Goal: Task Accomplishment & Management: Manage account settings

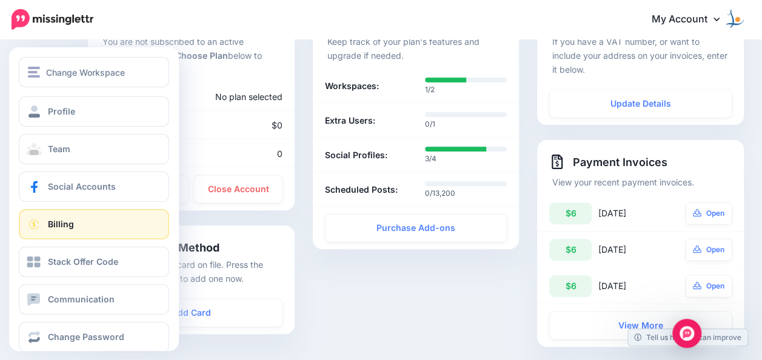
scroll to position [61, 0]
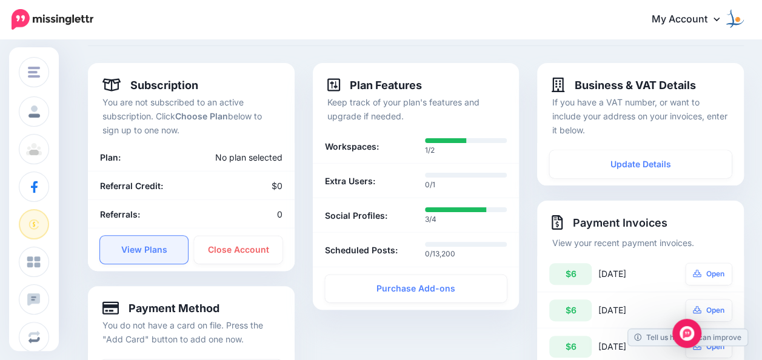
click at [163, 248] on link "View Plans" at bounding box center [144, 250] width 88 height 28
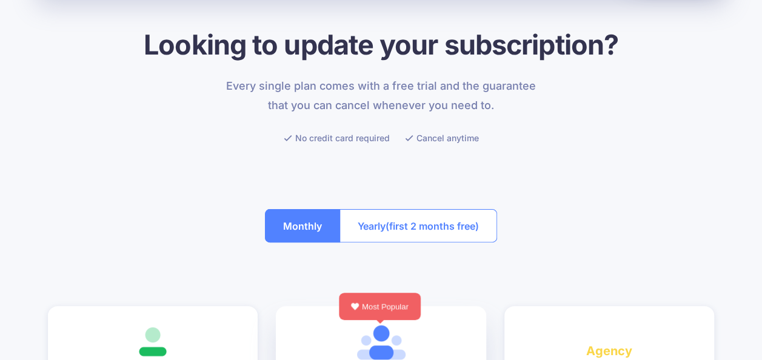
scroll to position [61, 0]
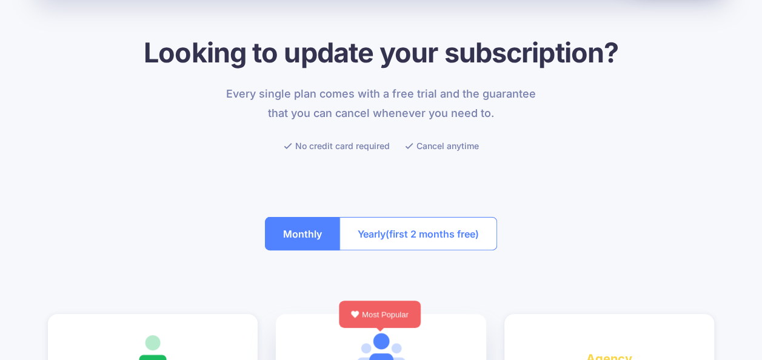
click at [400, 236] on span "(first 2 months free)" at bounding box center [431, 233] width 93 height 19
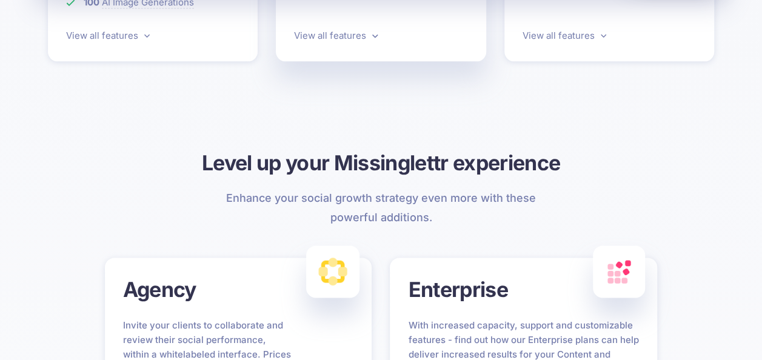
scroll to position [970, 0]
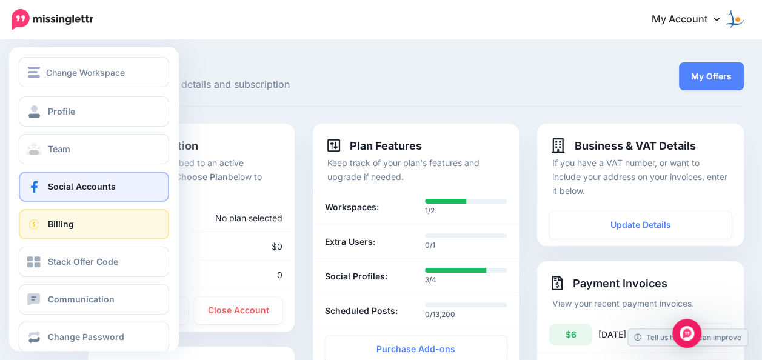
click at [72, 190] on span "Social Accounts" at bounding box center [82, 186] width 68 height 10
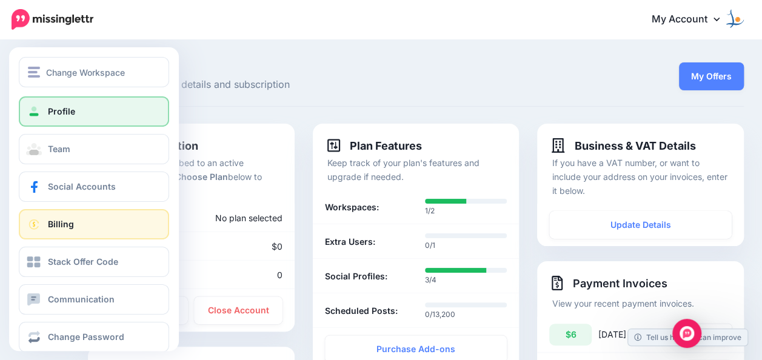
click at [53, 112] on span "Profile" at bounding box center [61, 111] width 27 height 10
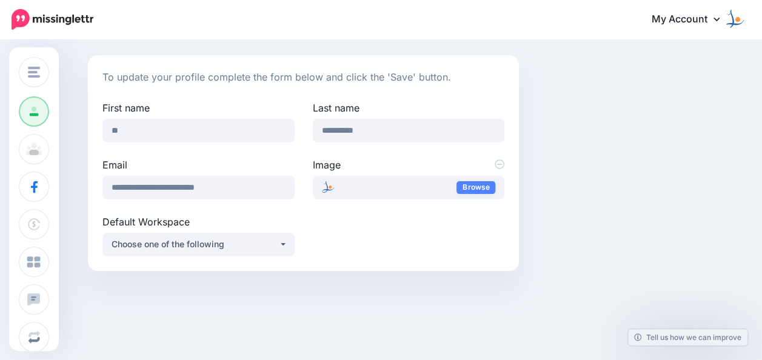
scroll to position [101, 0]
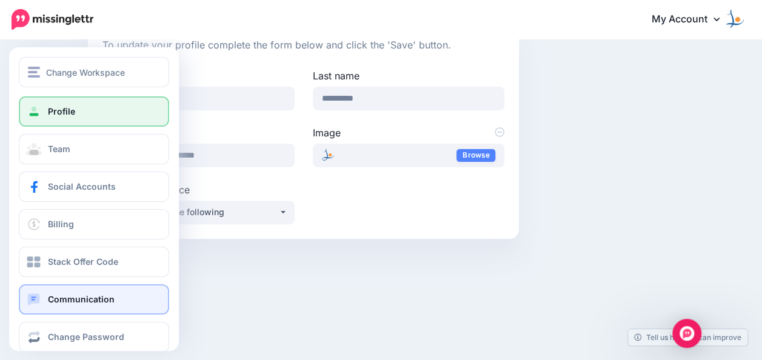
click at [84, 305] on link "Communication" at bounding box center [94, 299] width 150 height 30
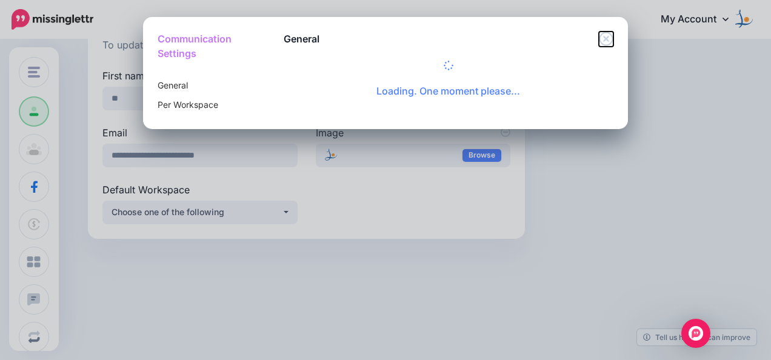
click at [602, 39] on icon "Close" at bounding box center [606, 39] width 15 height 15
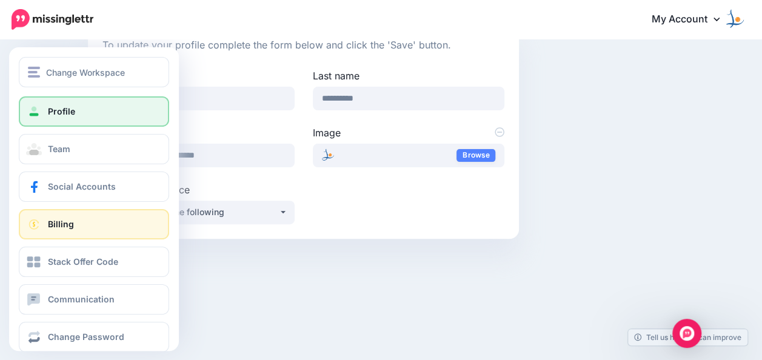
click at [34, 230] on span at bounding box center [34, 224] width 16 height 12
